Goal: Task Accomplishment & Management: Complete application form

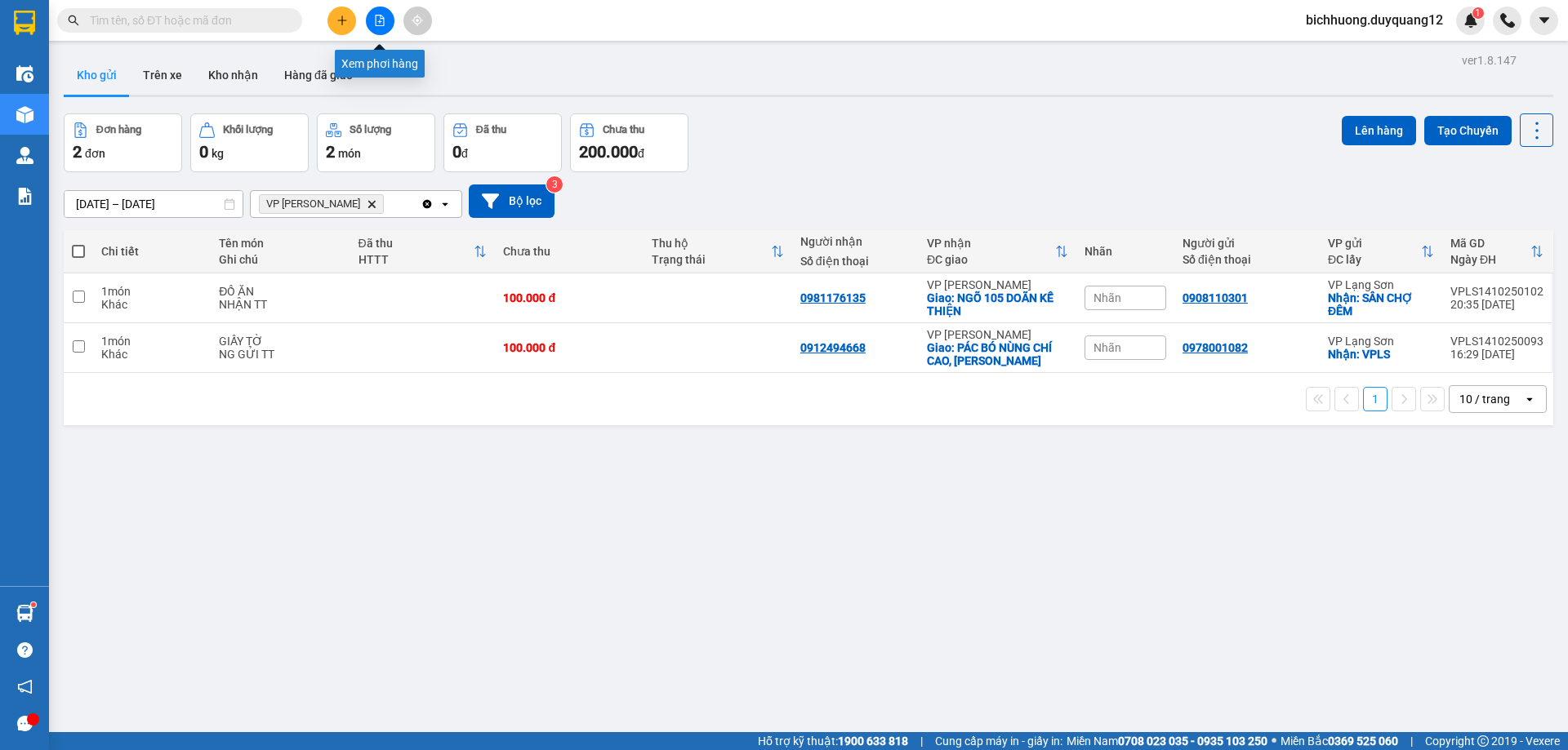
click at [336, 20] on icon "plus" at bounding box center [342, 20] width 12 height 12
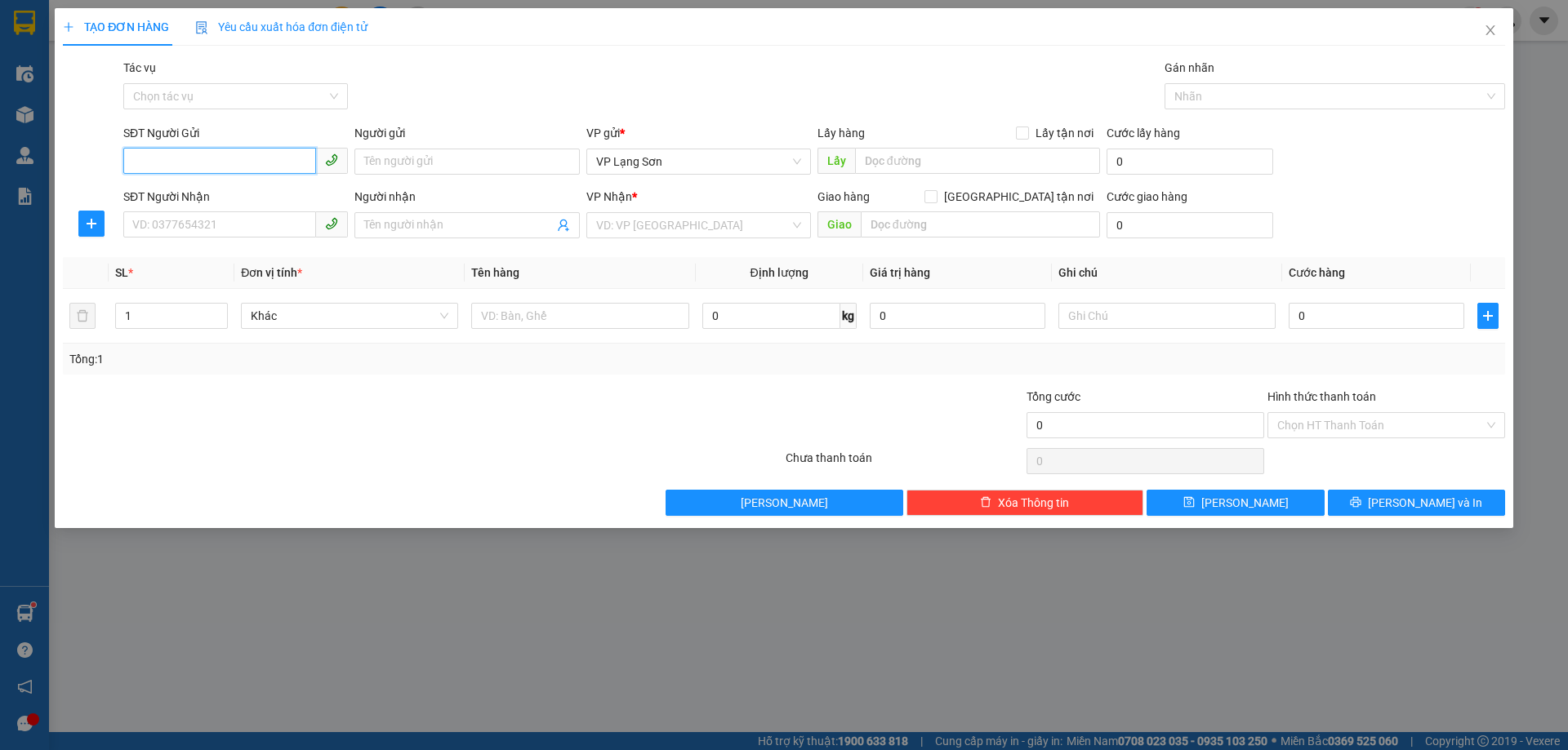
click at [188, 169] on input "SĐT Người Gửi" at bounding box center [220, 161] width 193 height 26
click at [234, 162] on input "SĐT Người Gửi" at bounding box center [220, 161] width 193 height 26
click at [205, 198] on div "0389964428 - A" at bounding box center [236, 194] width 205 height 18
type input "0389964428"
type input "A"
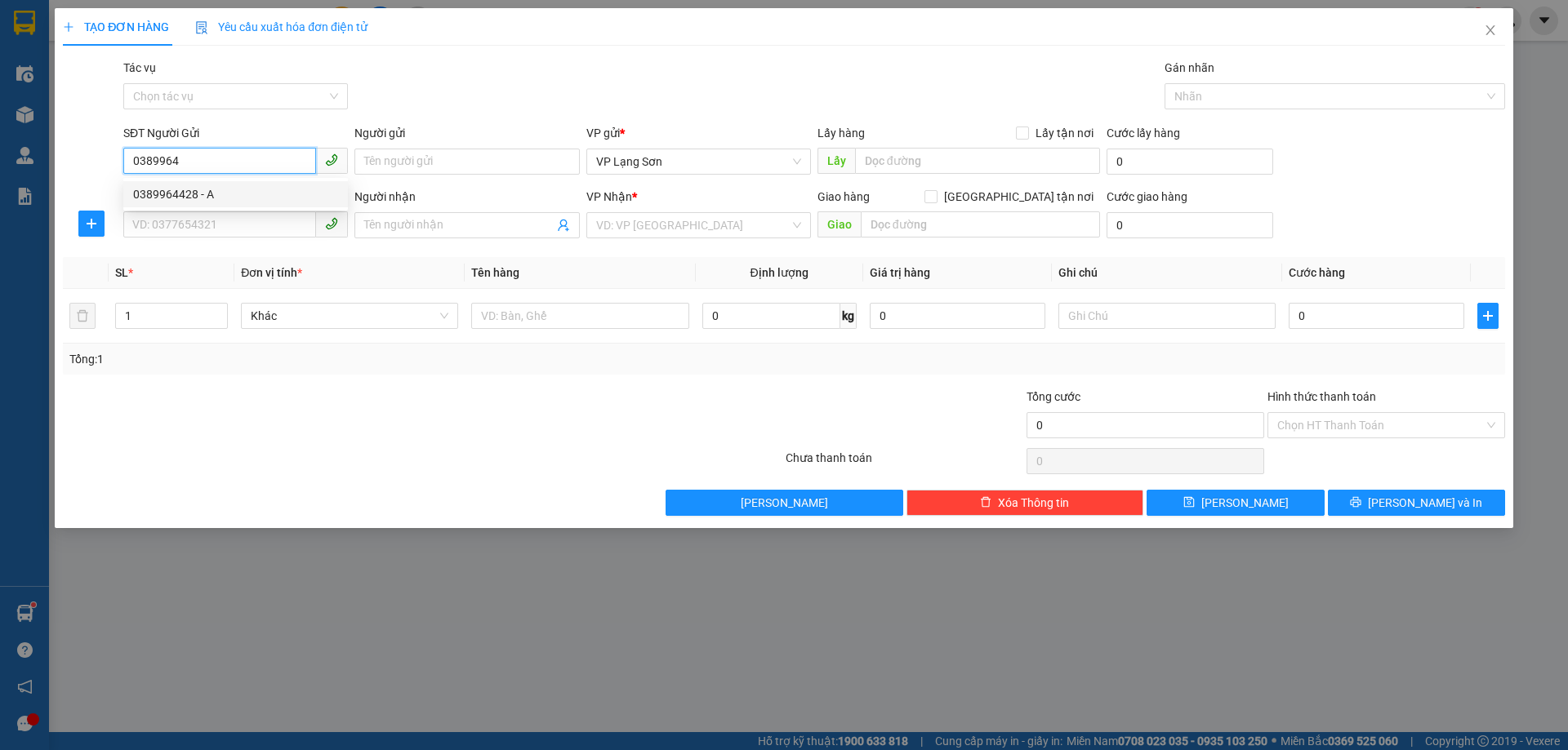
checkbox input "true"
type input "VPLS"
type input "0389964428"
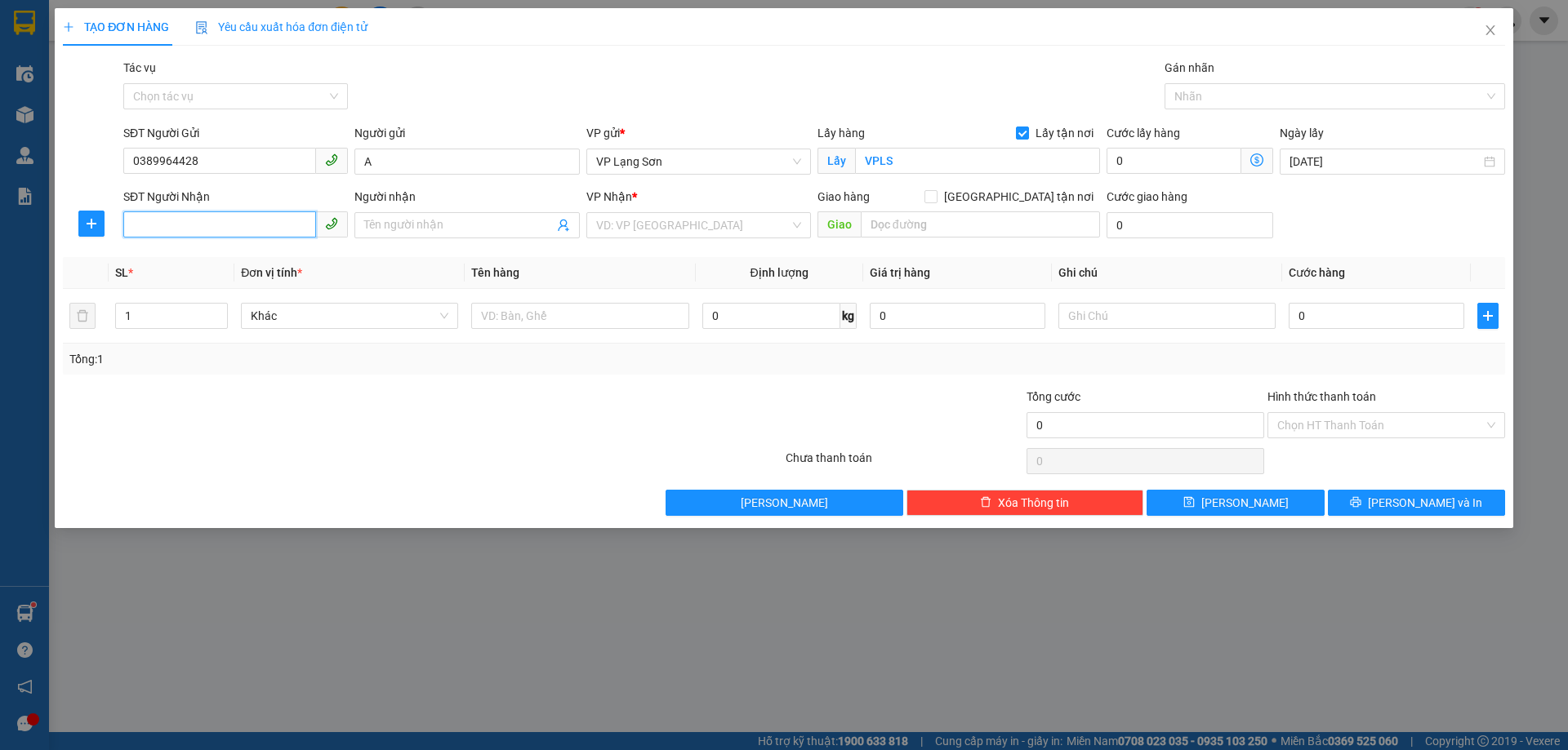
click at [250, 227] on input "SĐT Người Nhận" at bounding box center [220, 224] width 193 height 26
type input "0332604896"
click at [167, 263] on div "0332604896 - B" at bounding box center [236, 258] width 205 height 18
type input "B"
checkbox input "true"
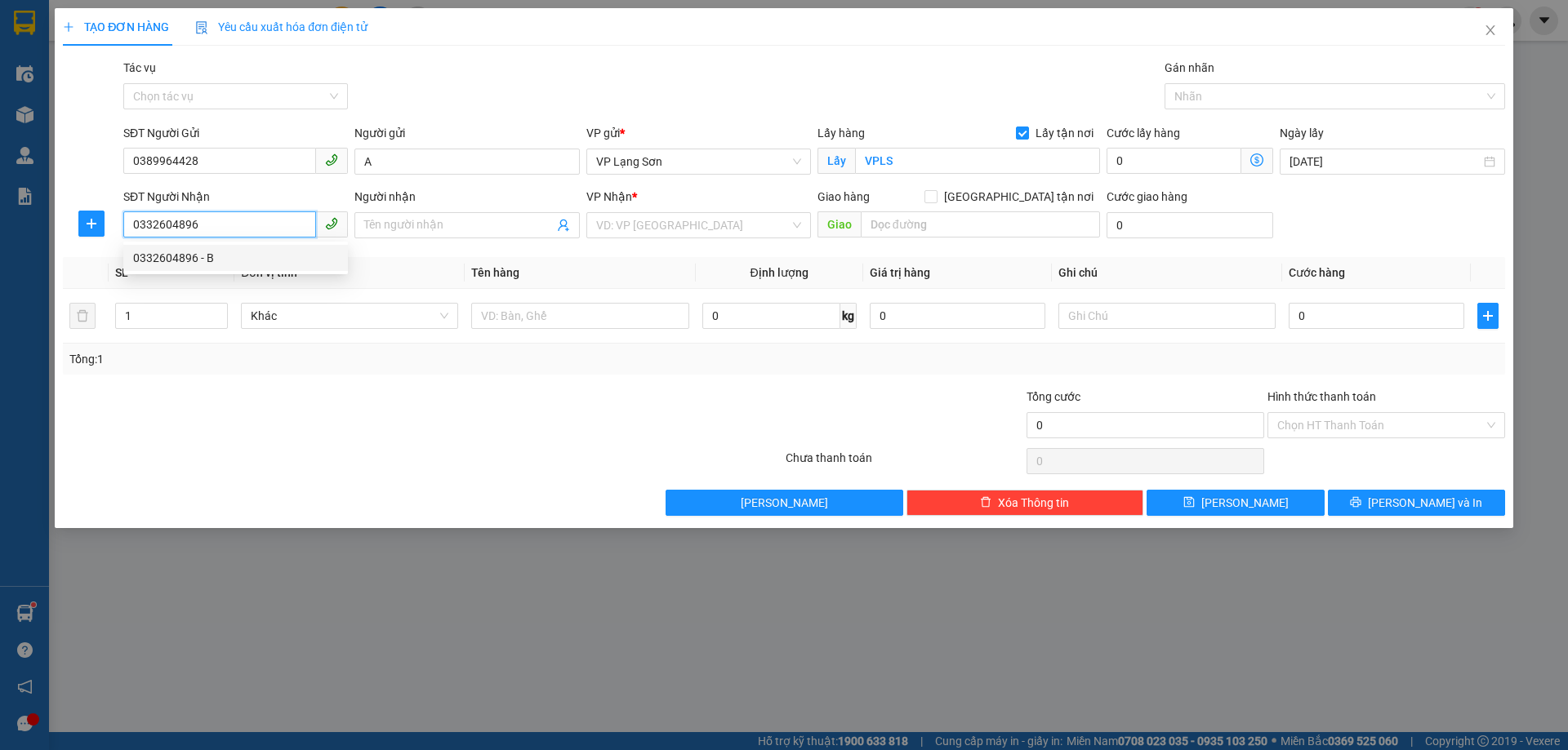
type input "1 [PERSON_NAME],[GEOGRAPHIC_DATA],[GEOGRAPHIC_DATA]"
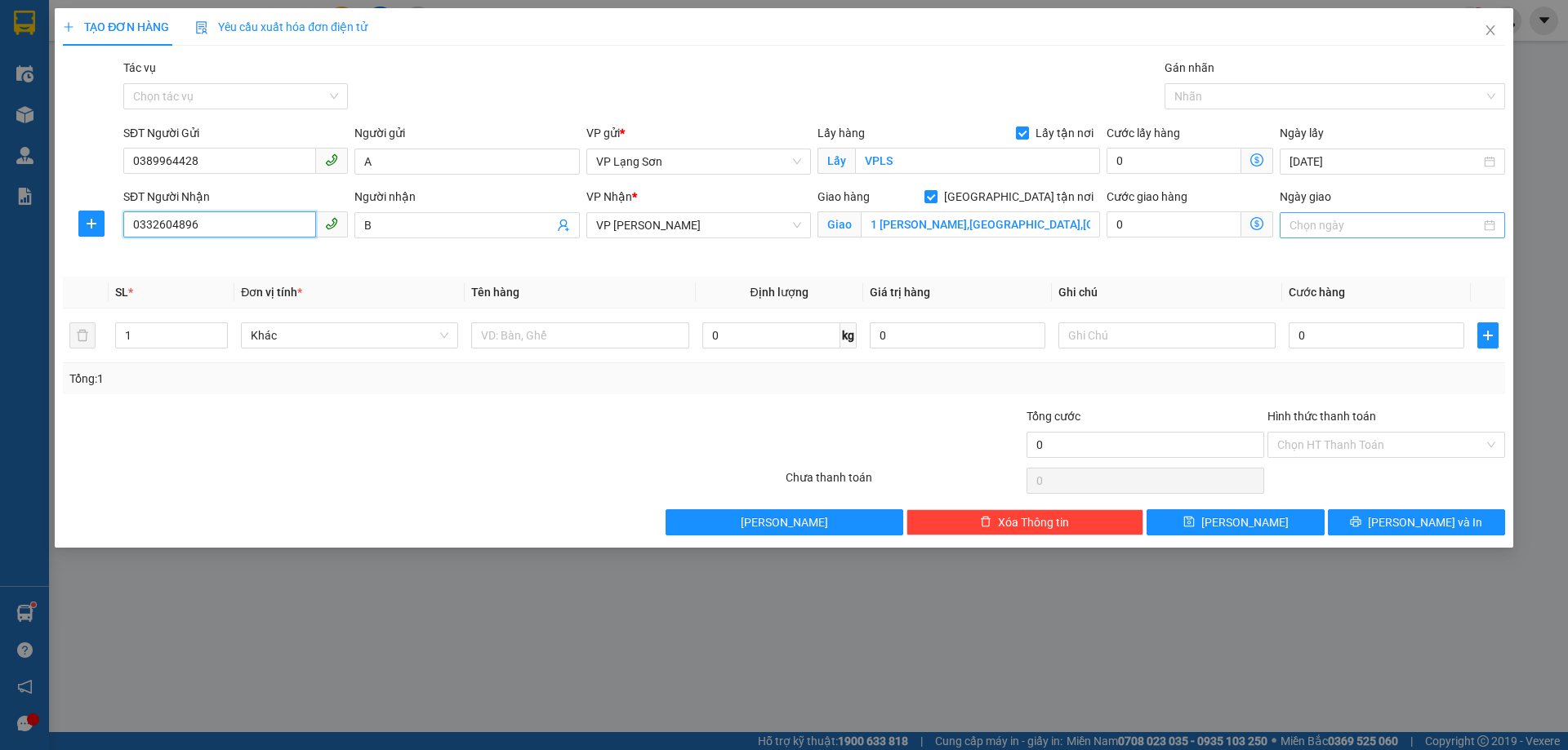
type input "0332604896"
click at [1338, 221] on input "Ngày giao" at bounding box center [1384, 225] width 190 height 18
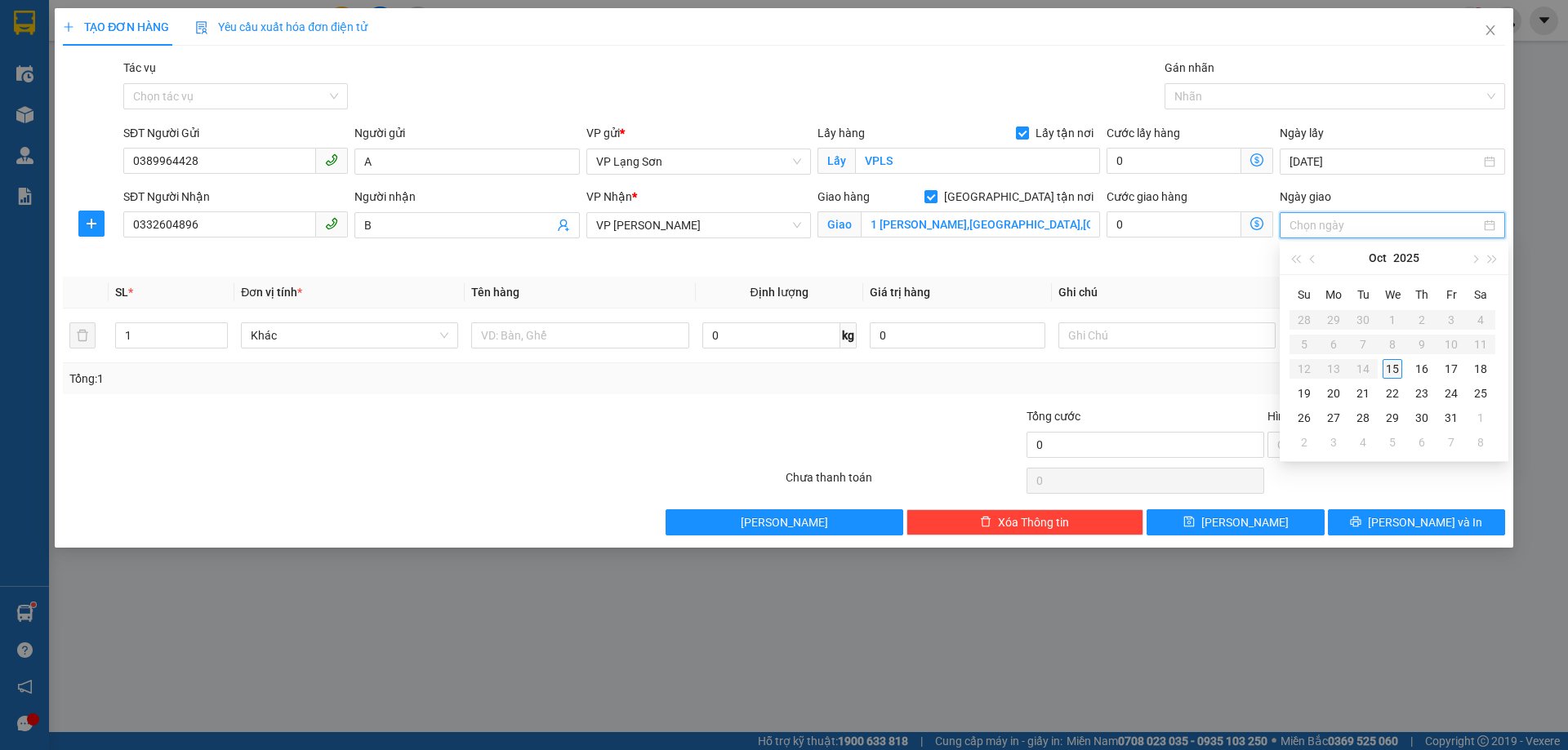
type input "[DATE]"
click at [1395, 365] on div "15" at bounding box center [1393, 369] width 19 height 19
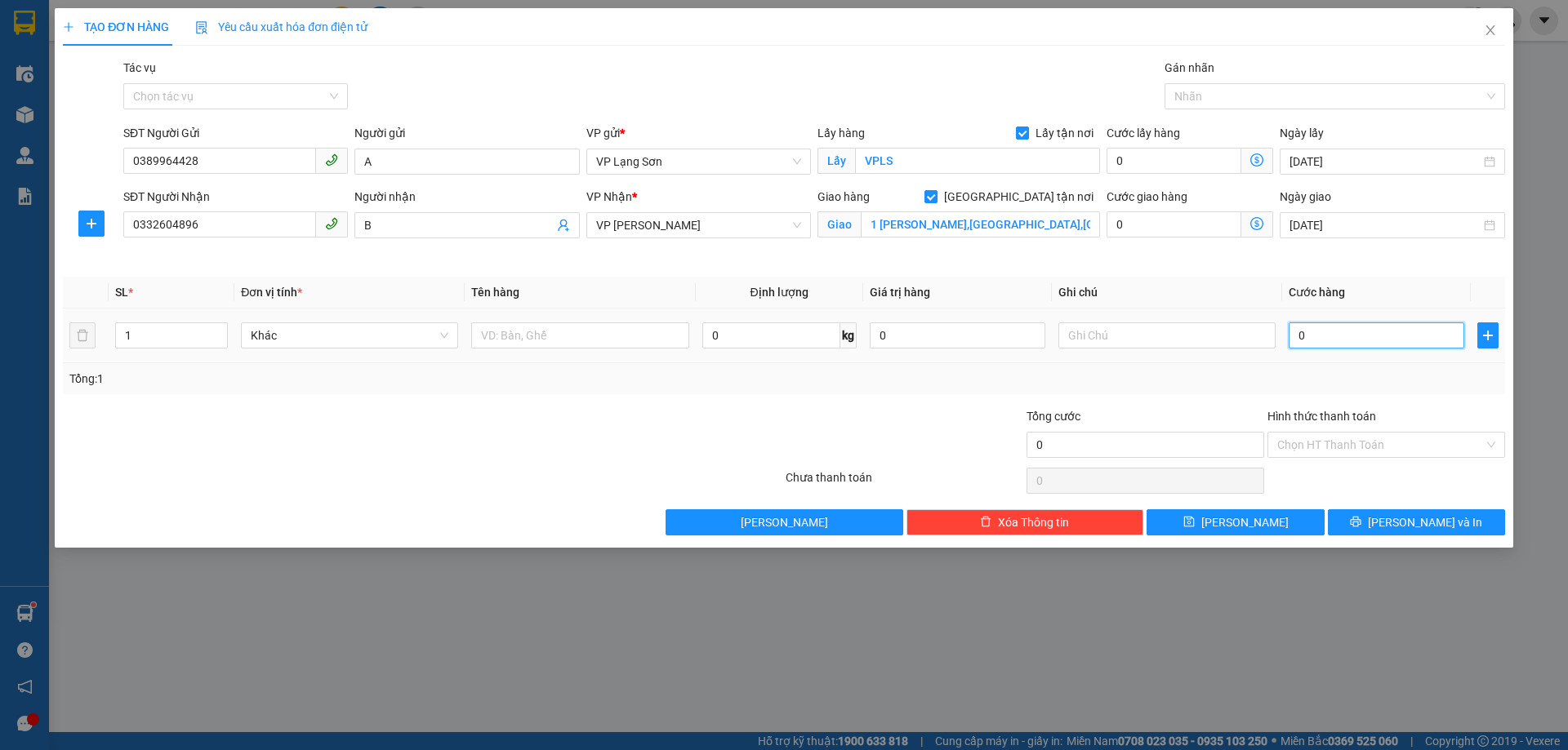
click at [1325, 346] on input "0" at bounding box center [1376, 335] width 175 height 26
type input "1"
type input "10"
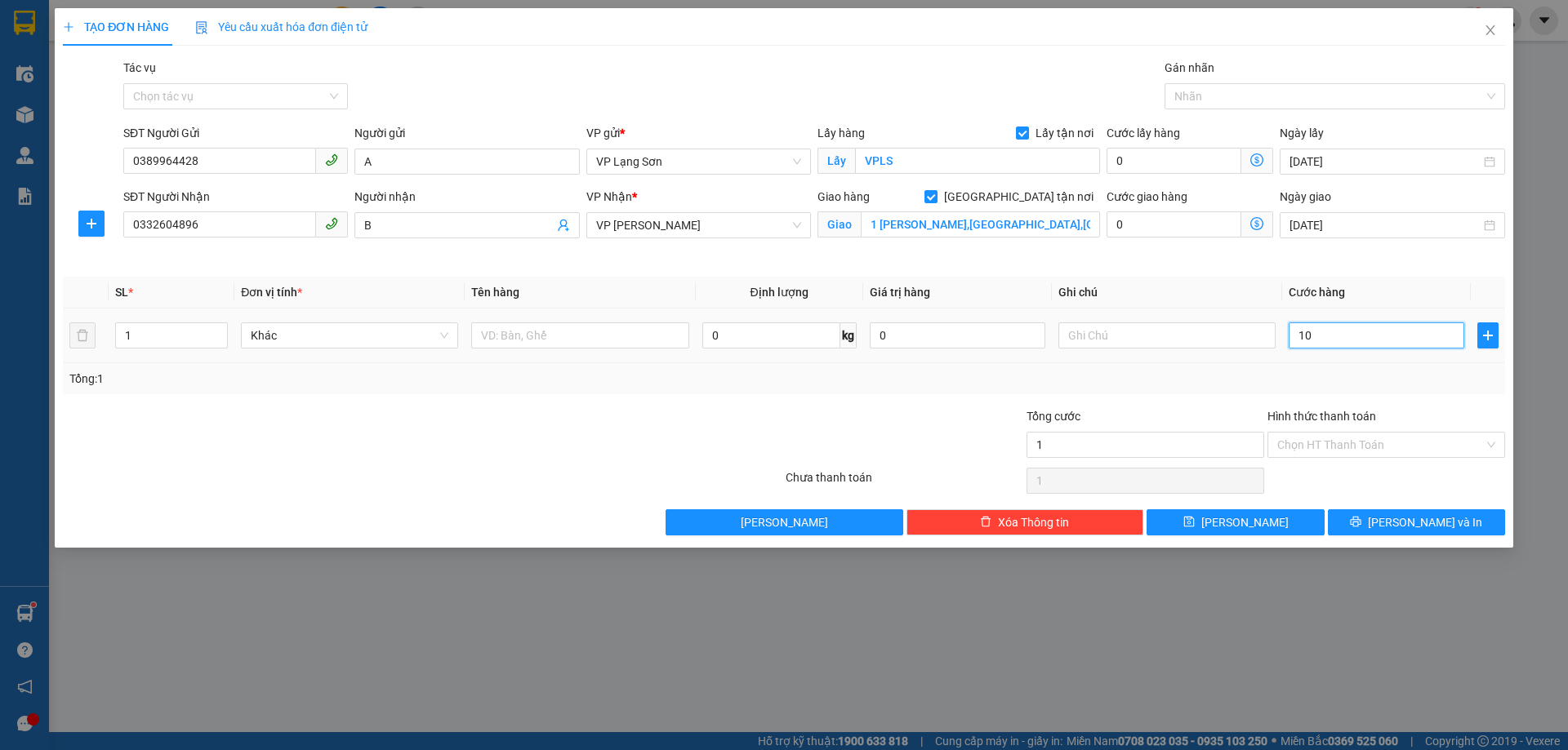
type input "10"
type input "1.000"
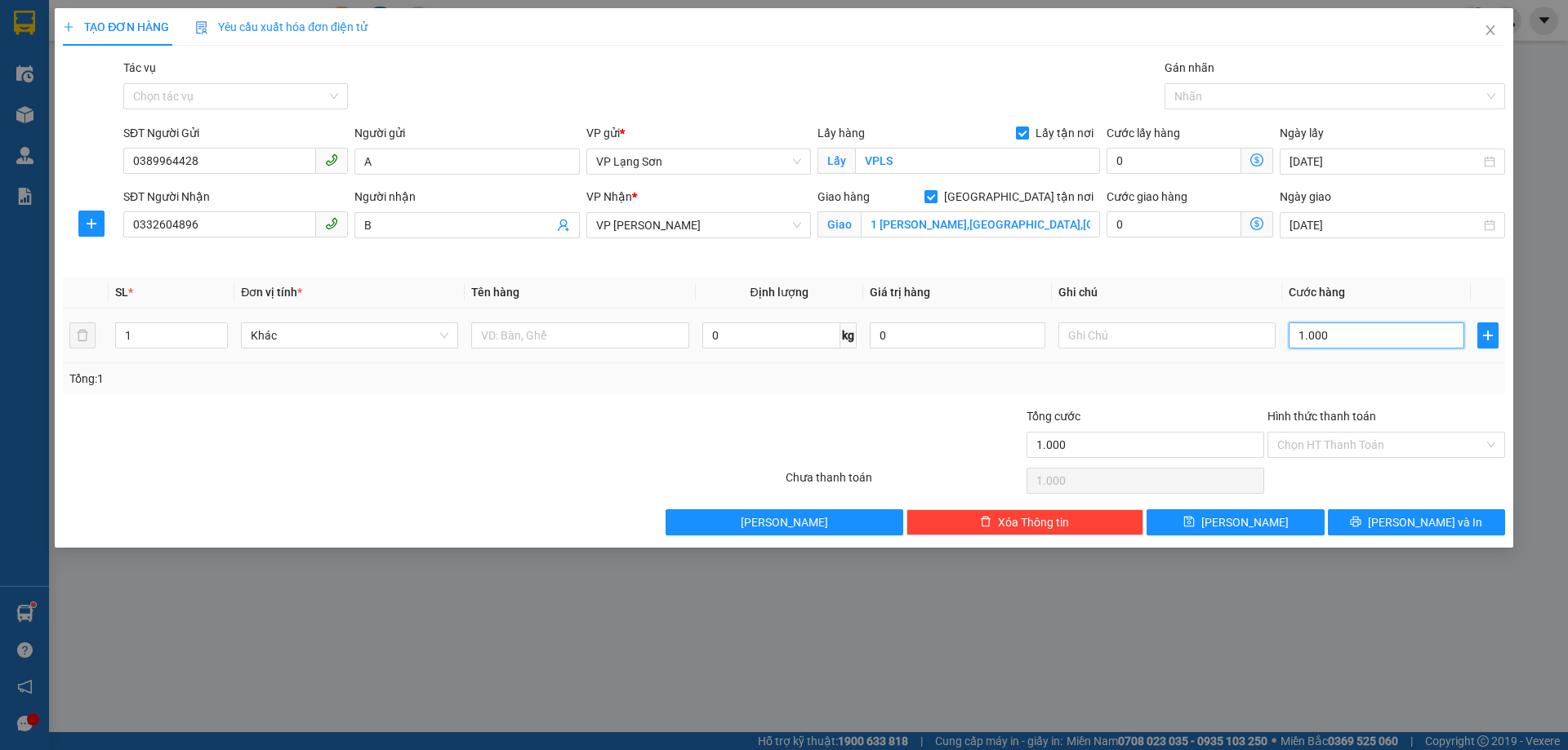
type input "10.000"
type input "100.000"
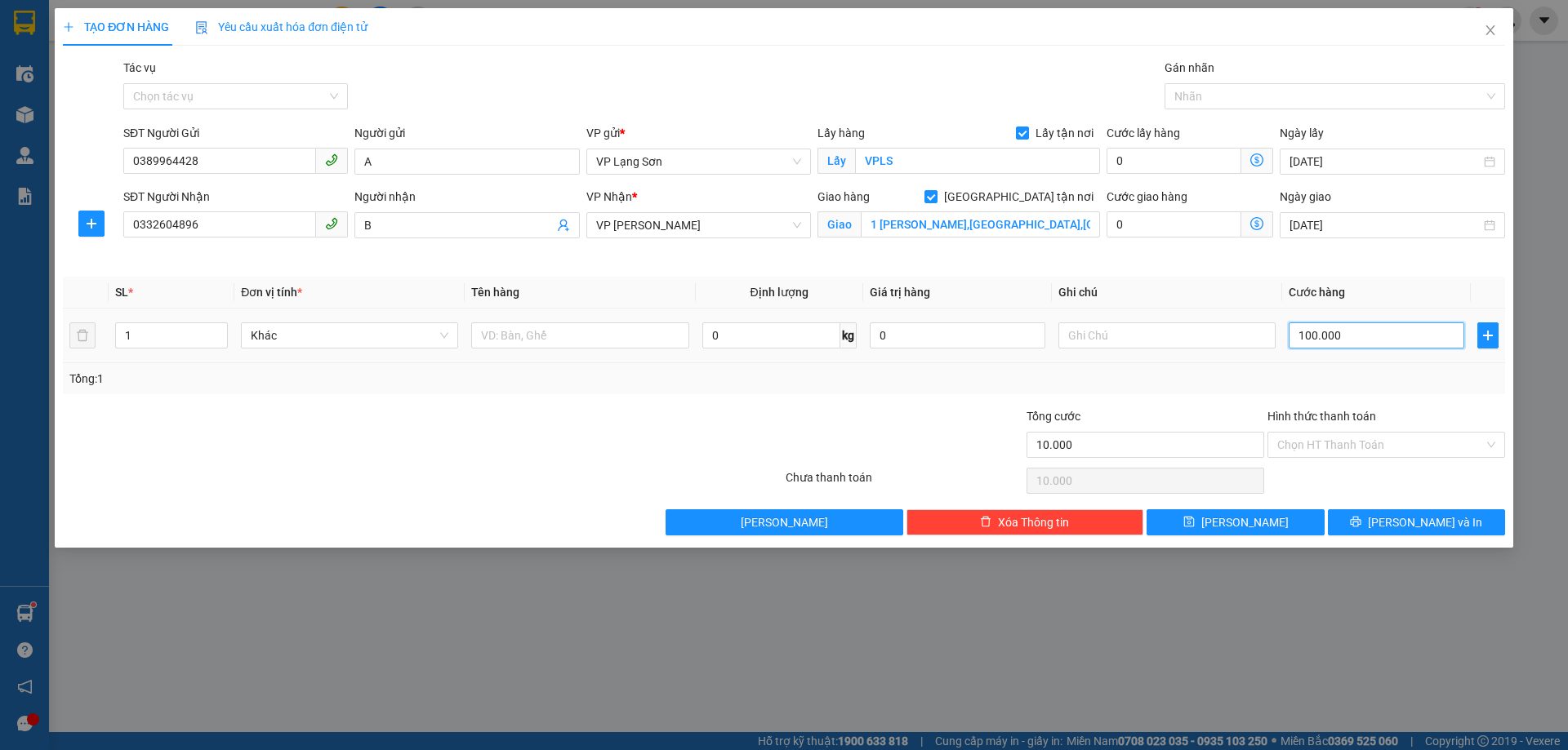
type input "100.000"
click at [1110, 342] on input "text" at bounding box center [1166, 335] width 217 height 26
type input "CK TY 100 LÚC"
click at [592, 343] on input "text" at bounding box center [580, 335] width 217 height 26
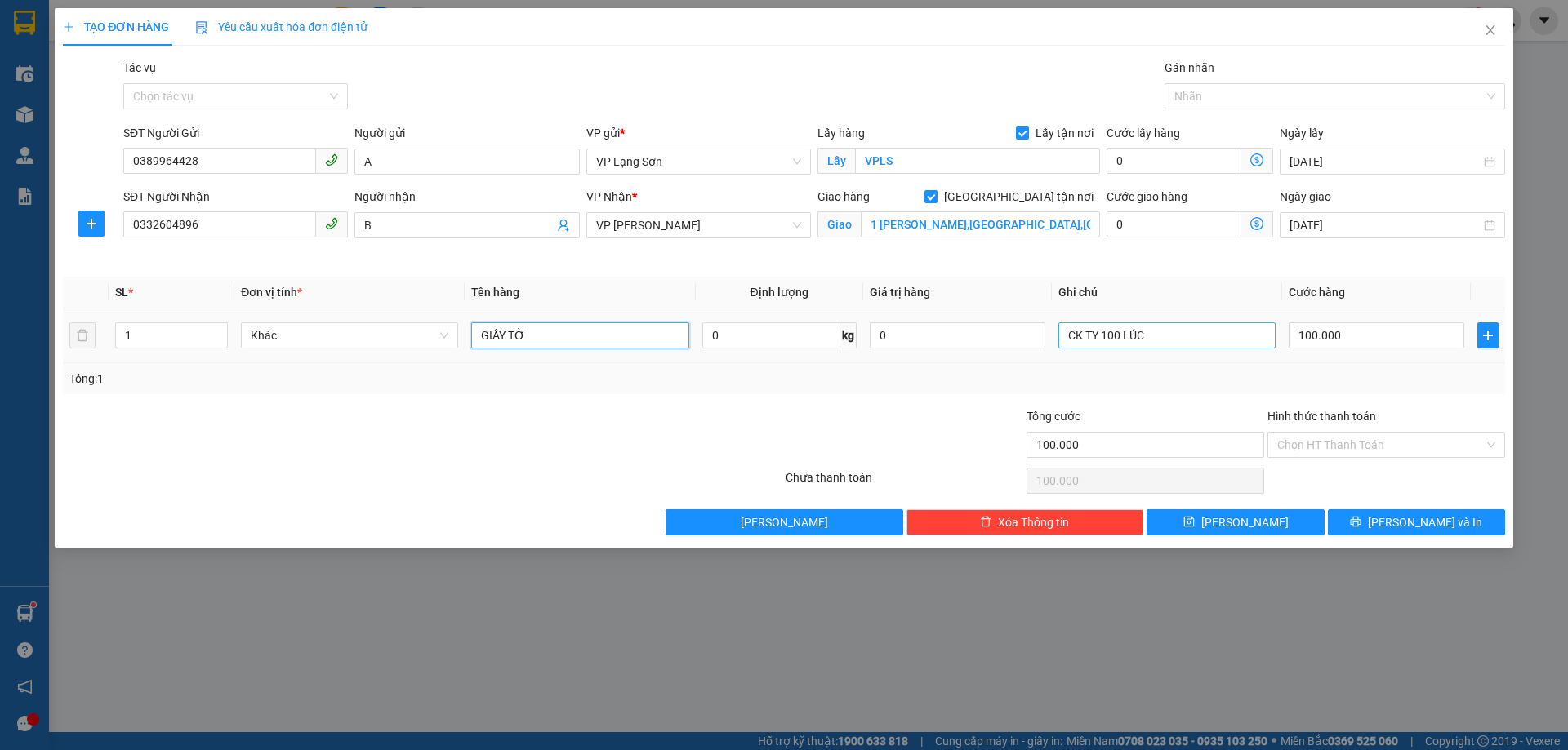
type input "GIẤY TỜ"
click at [1159, 340] on input "CK TY 100 LÚC" at bounding box center [1166, 335] width 217 height 26
type input "CK TY 100 LÚC 9H08/15/10"
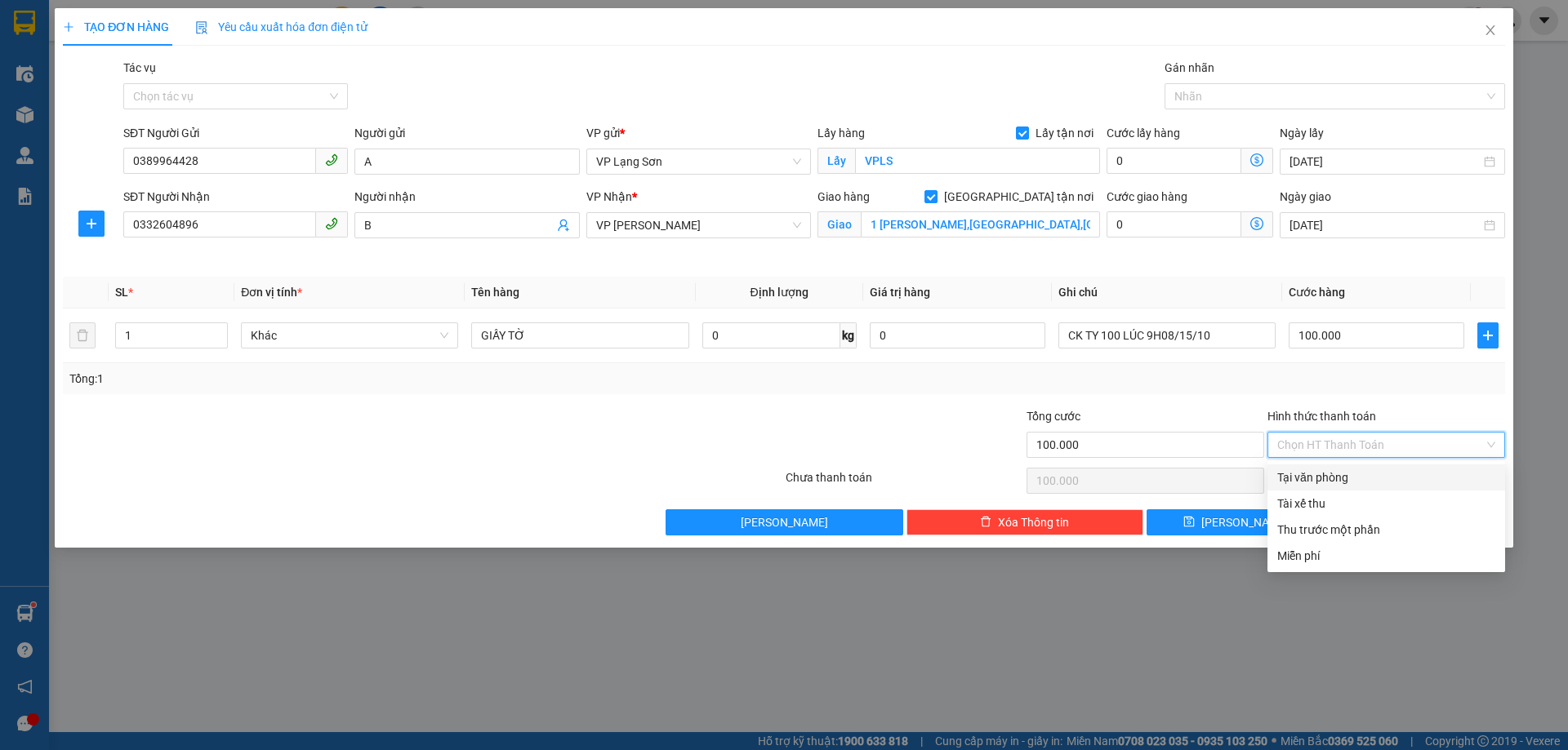
click at [1423, 448] on input "Hình thức thanh toán" at bounding box center [1381, 444] width 207 height 24
click at [1319, 485] on div "Tại văn phòng" at bounding box center [1387, 477] width 218 height 18
type input "0"
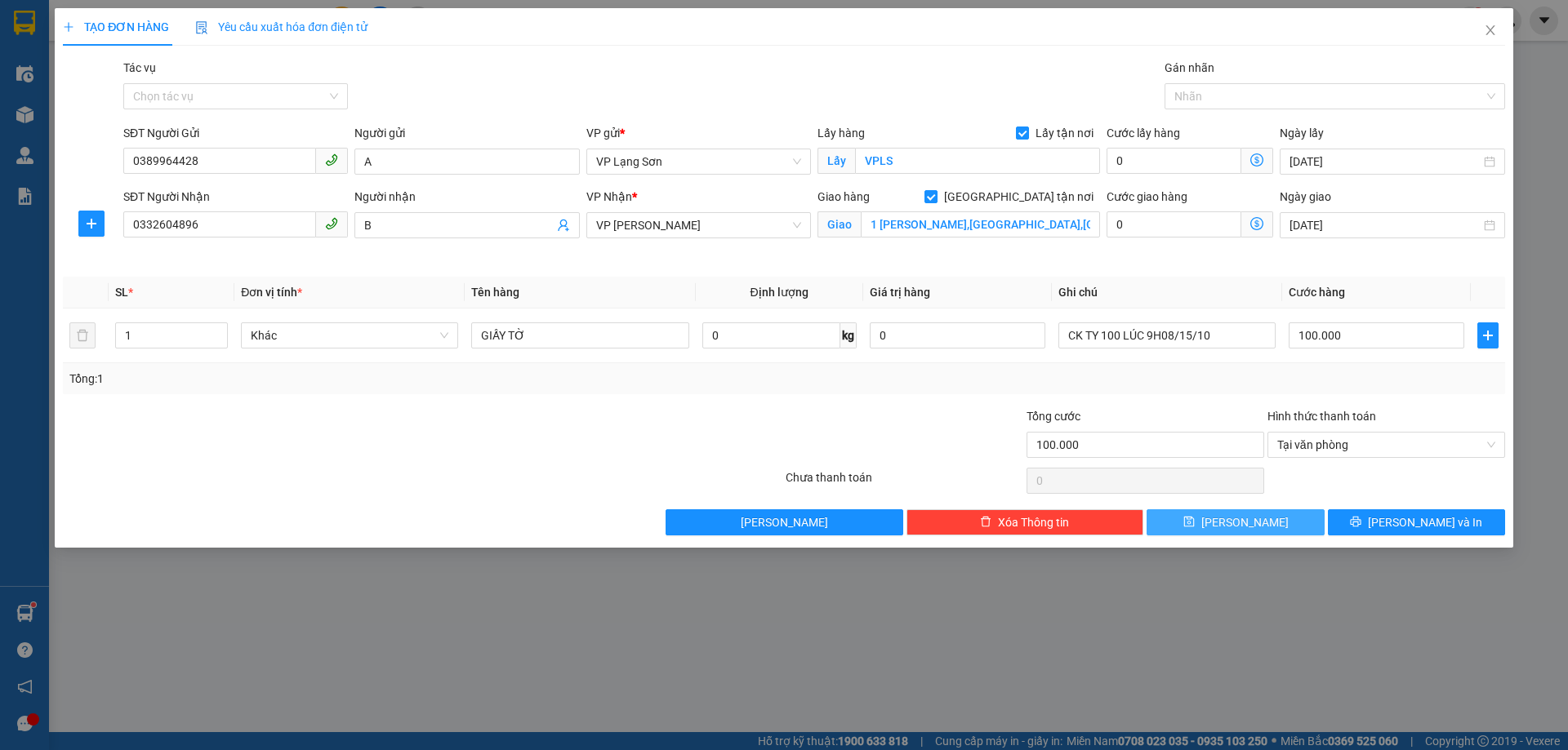
click at [1240, 521] on span "[PERSON_NAME]" at bounding box center [1245, 522] width 88 height 18
checkbox input "false"
type input "0"
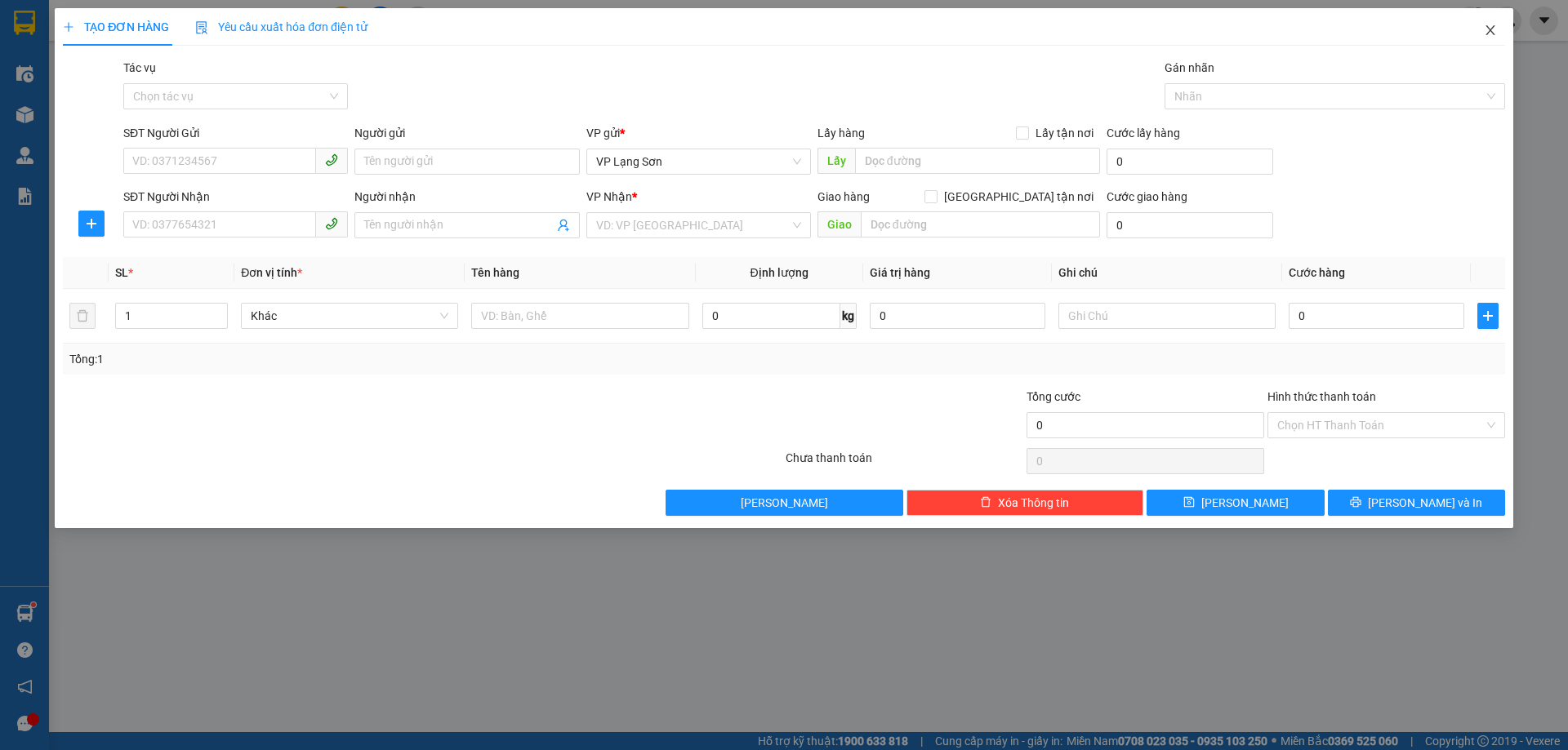
click at [1491, 27] on icon "close" at bounding box center [1490, 29] width 13 height 13
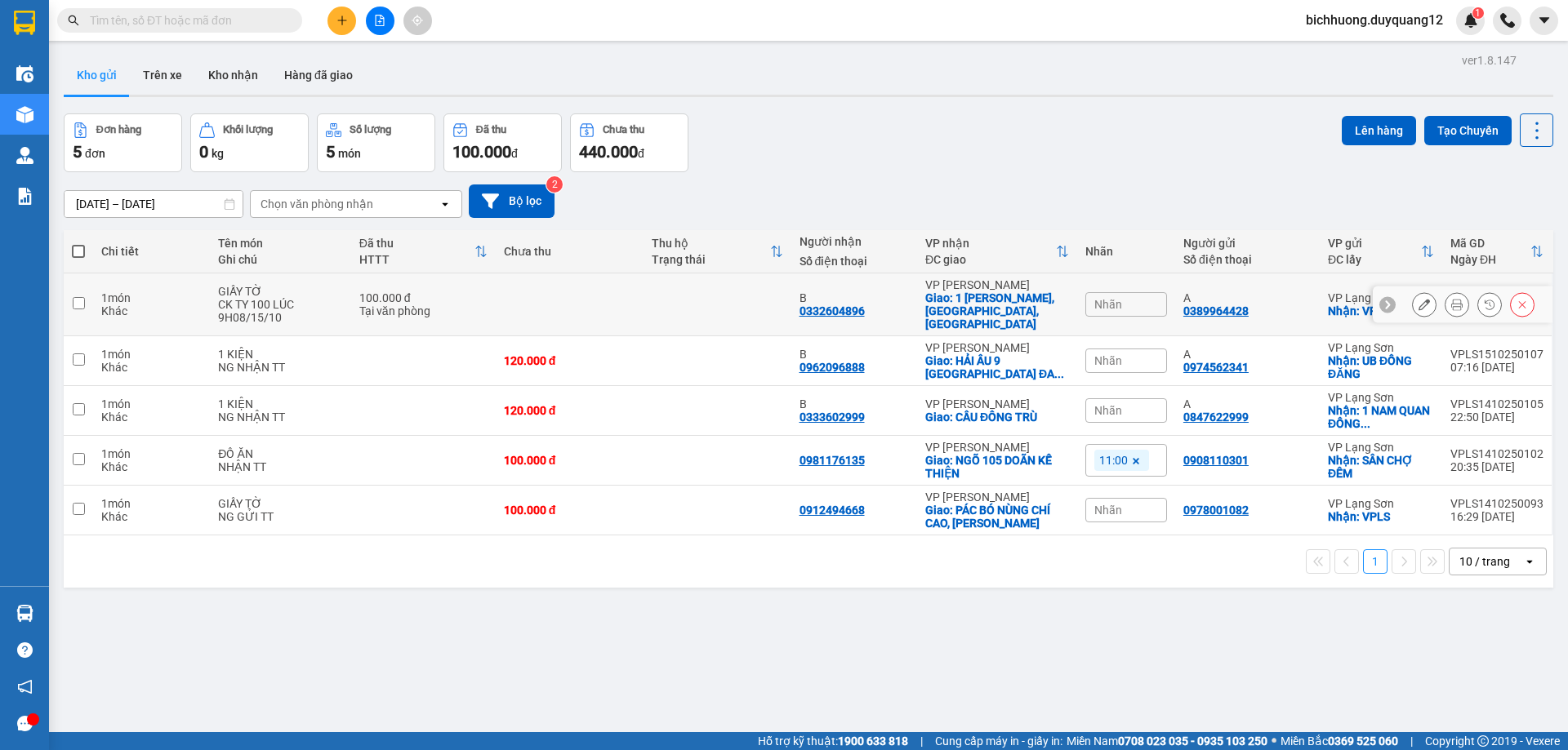
click at [1117, 295] on div "Nhãn" at bounding box center [1127, 304] width 82 height 24
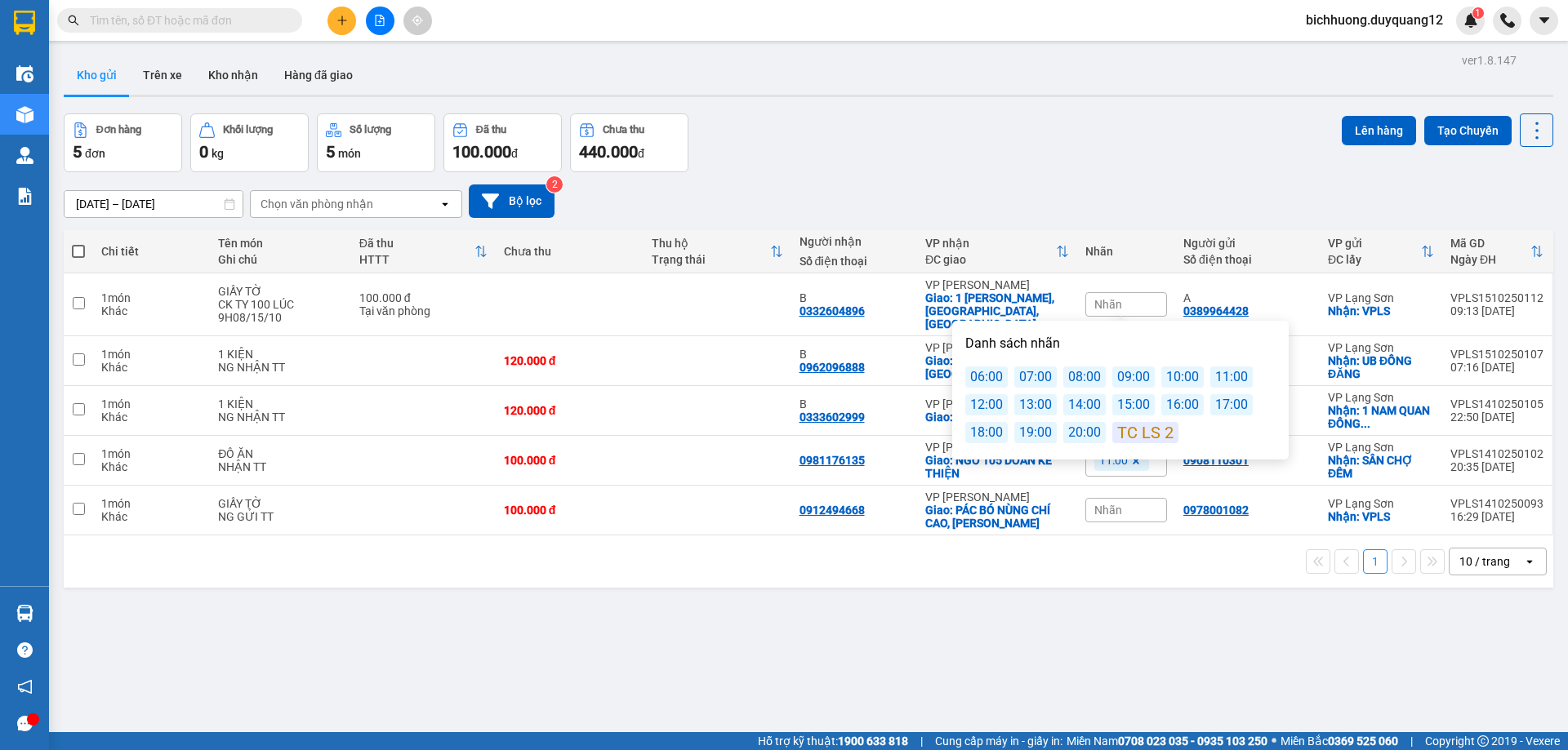
click at [1166, 381] on div "10:00" at bounding box center [1183, 377] width 43 height 21
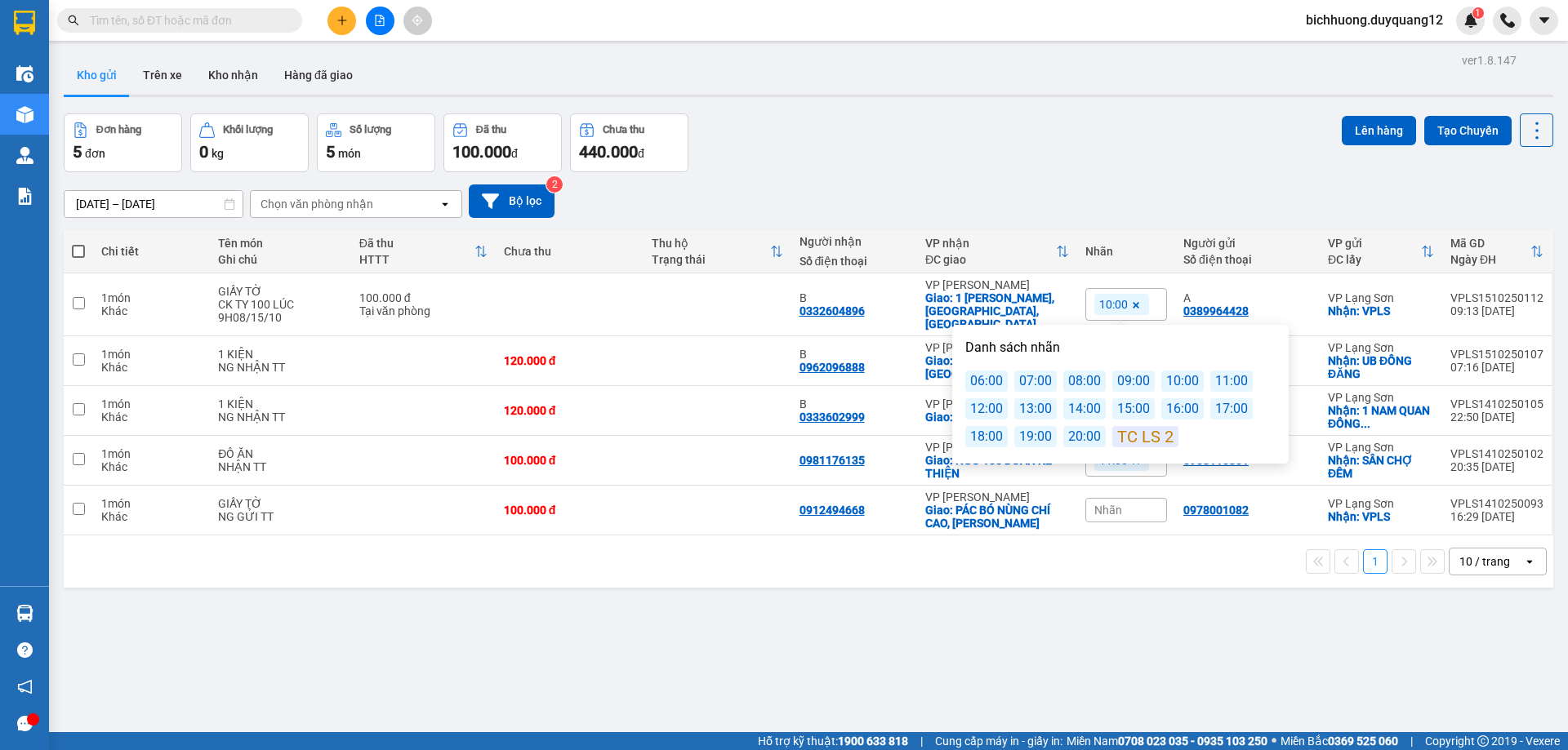
click at [1247, 118] on div "Đơn hàng 5 đơn Khối lượng 0 kg Số lượng 5 món Đã thu 100.000 đ Chưa thu 440.000…" at bounding box center [808, 142] width 1490 height 58
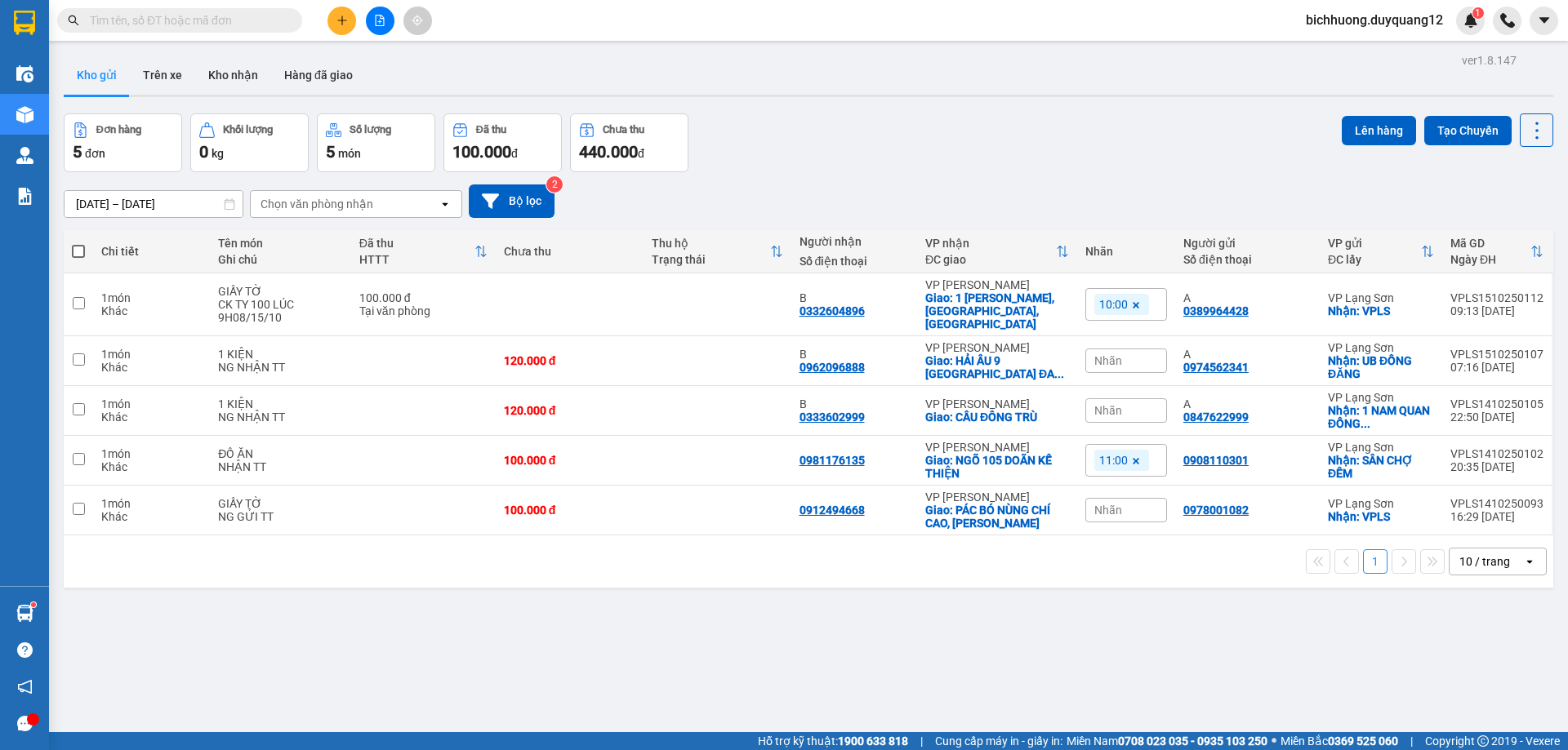
click at [252, 22] on input "text" at bounding box center [186, 20] width 193 height 18
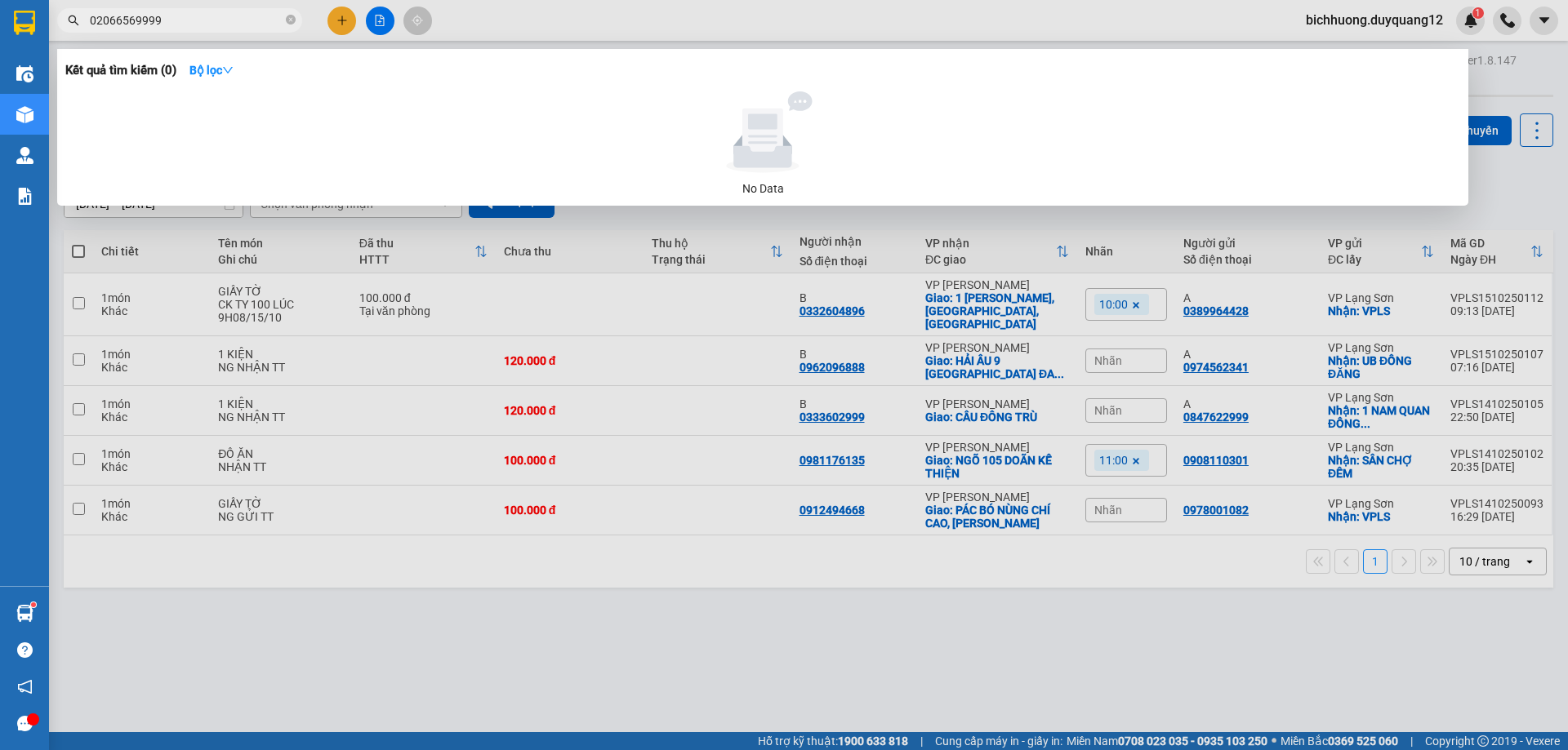
type input "02066569999"
drag, startPoint x: 1485, startPoint y: 207, endPoint x: 1012, endPoint y: 335, distance: 490.0
click at [1484, 207] on div at bounding box center [784, 375] width 1568 height 750
